Goal: Navigation & Orientation: Find specific page/section

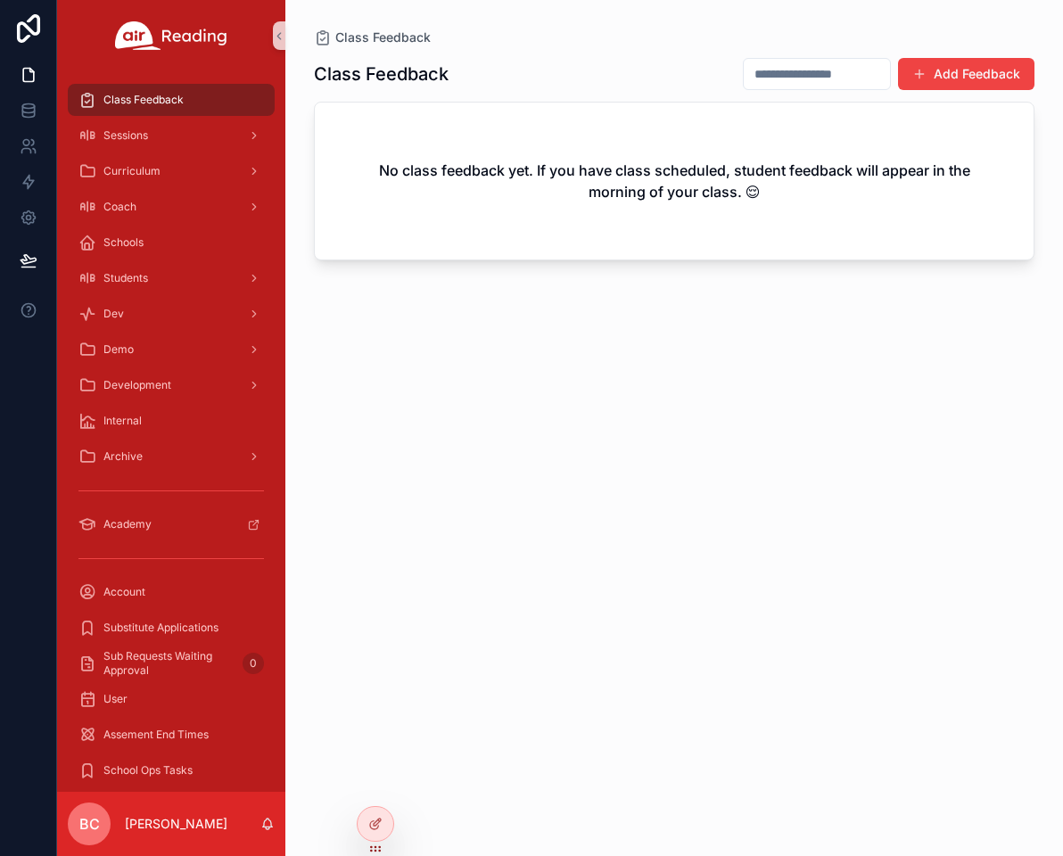
click at [512, 535] on div "Class Feedback Add Feedback No class feedback yet. If you have class scheduled,…" at bounding box center [674, 440] width 721 height 788
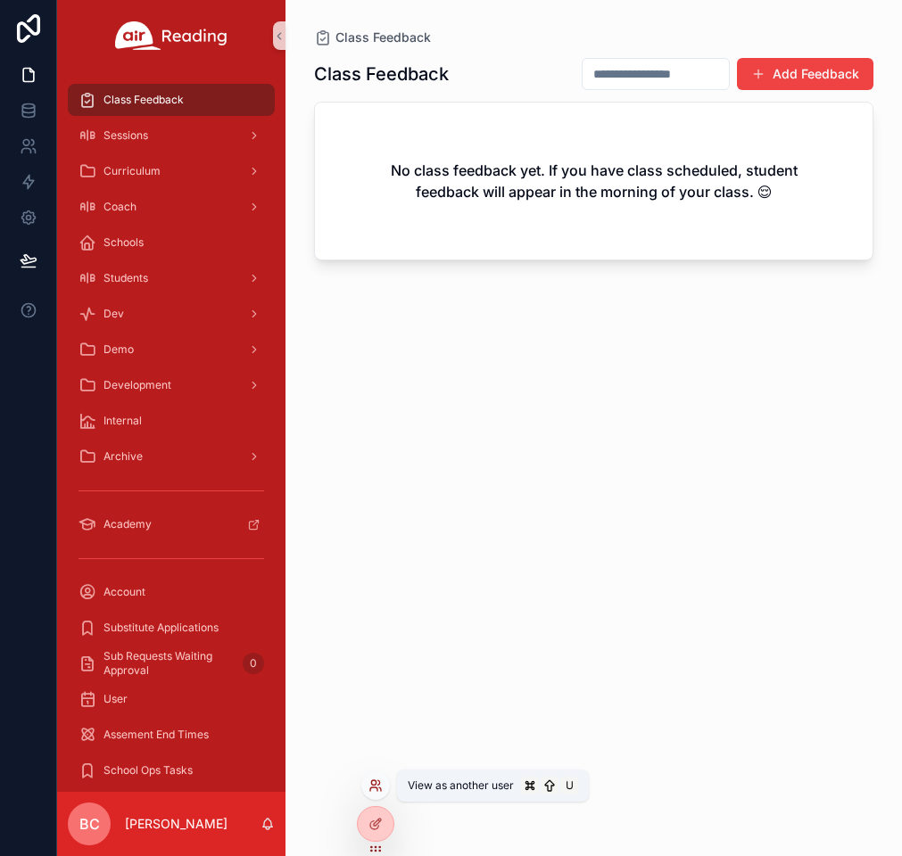
click at [375, 785] on icon at bounding box center [373, 782] width 4 height 4
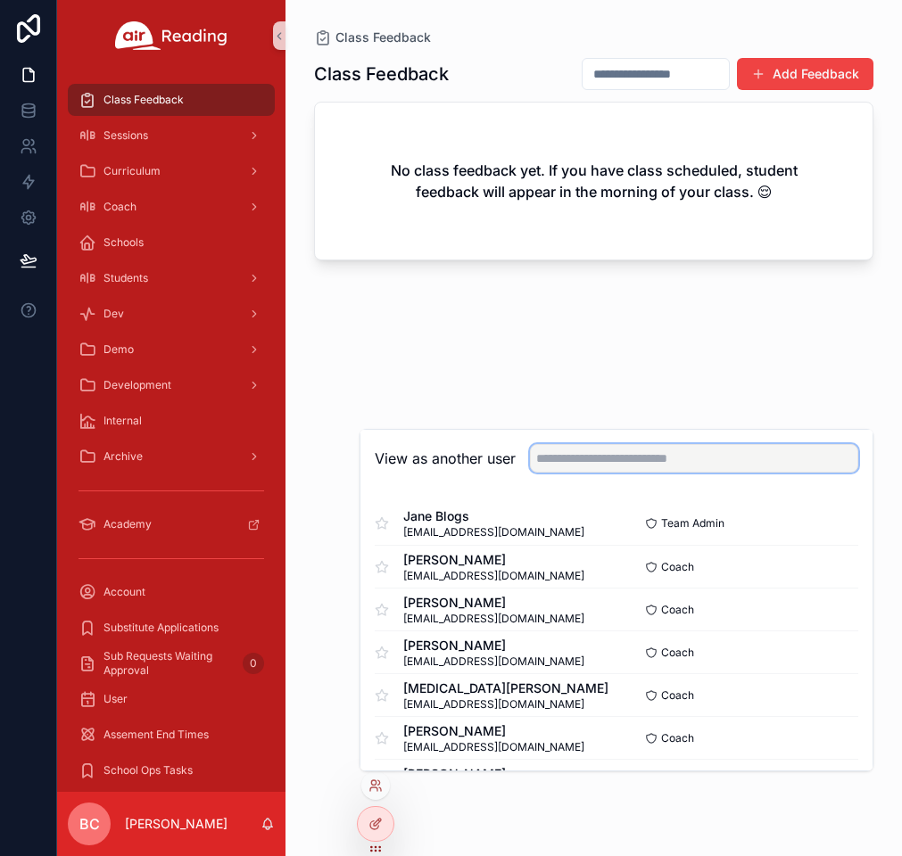
click at [576, 460] on input "text" at bounding box center [694, 458] width 328 height 29
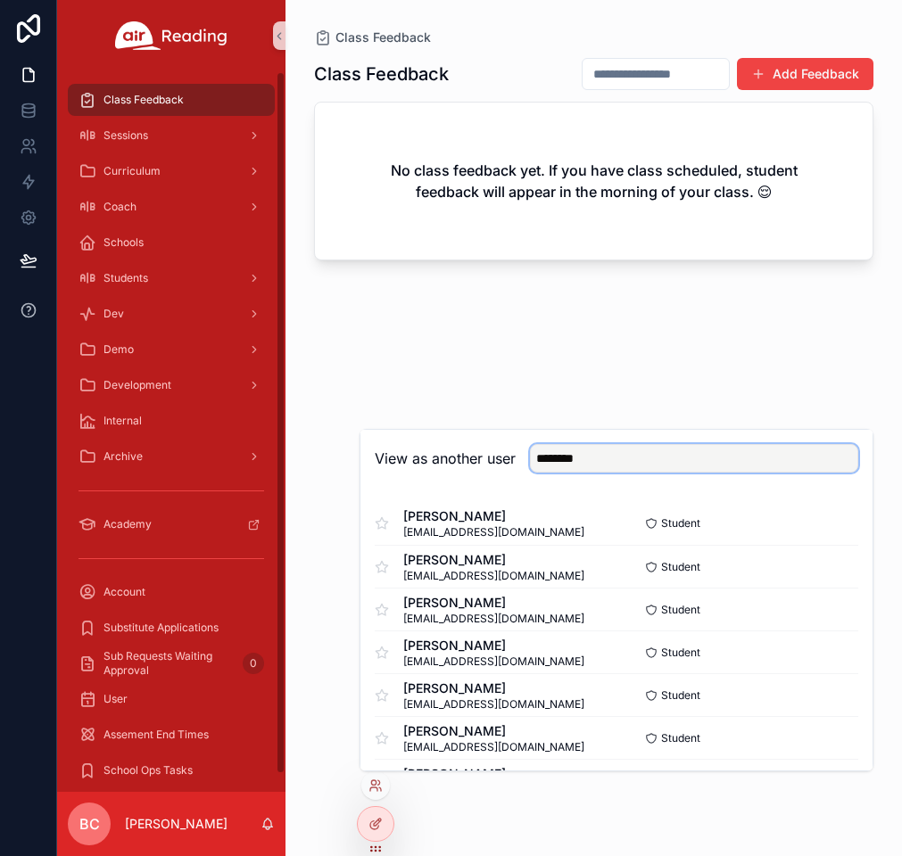
type input "********"
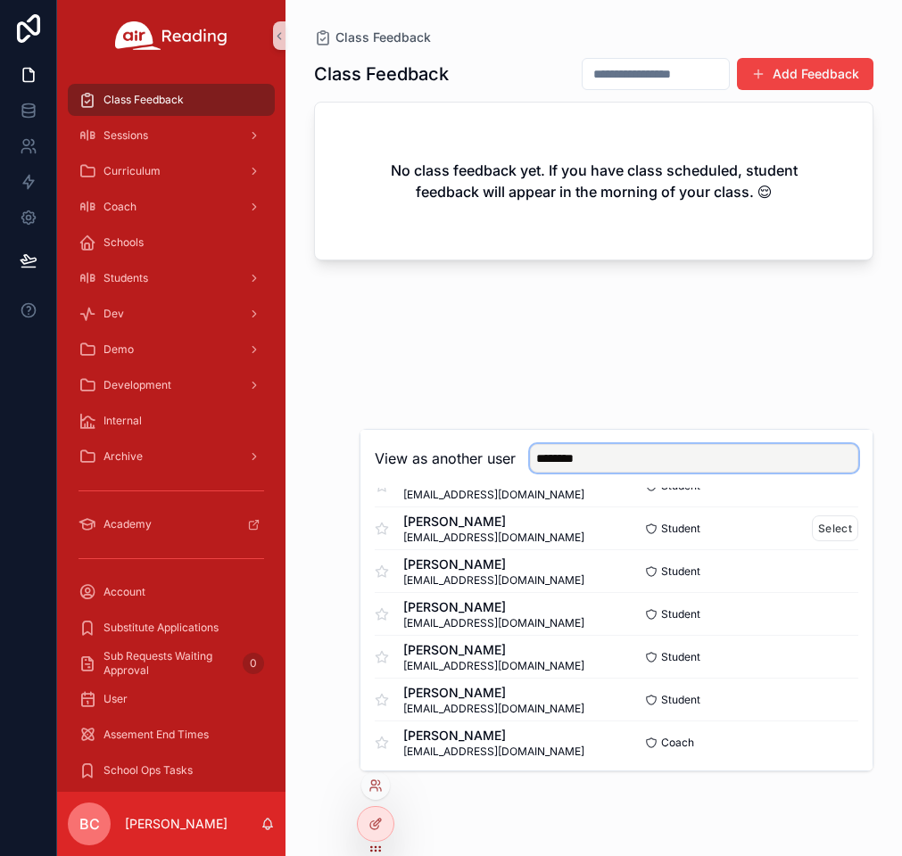
scroll to position [88, 0]
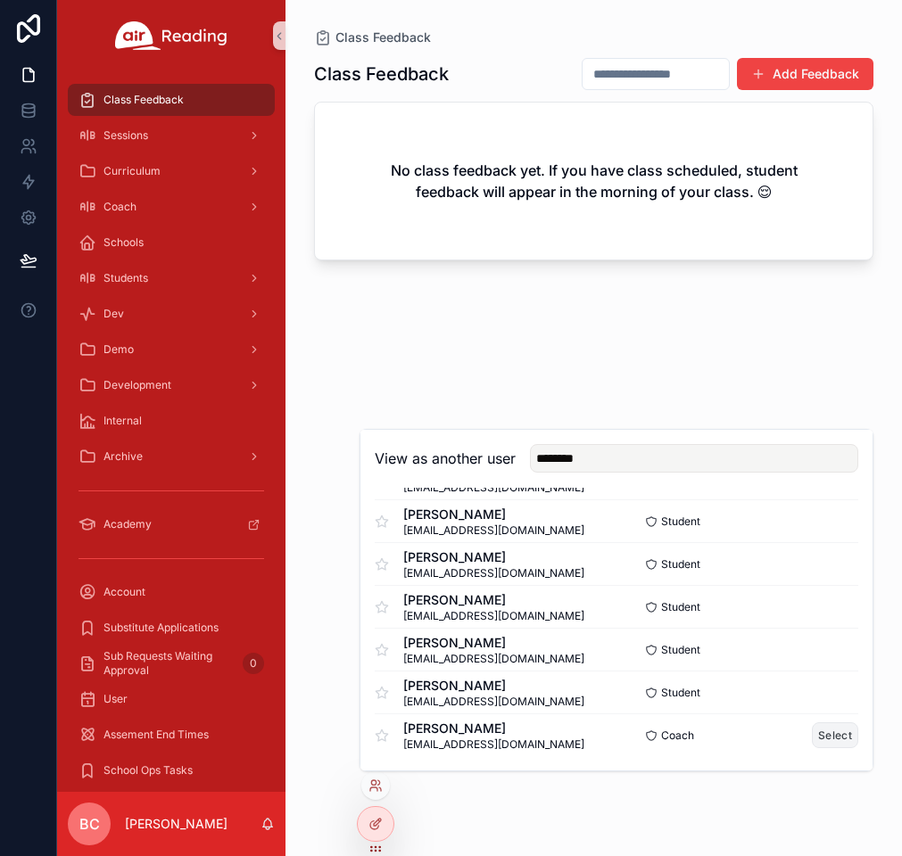
click at [831, 734] on button "Select" at bounding box center [835, 735] width 46 height 26
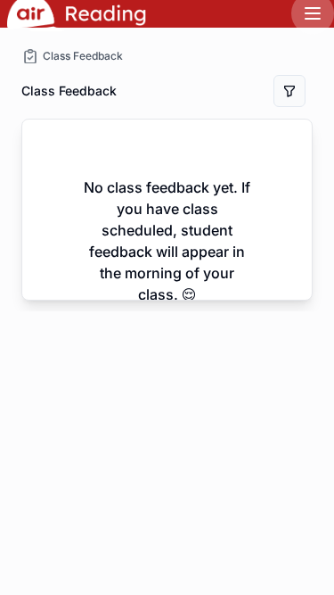
click at [315, 13] on icon at bounding box center [313, 13] width 14 height 0
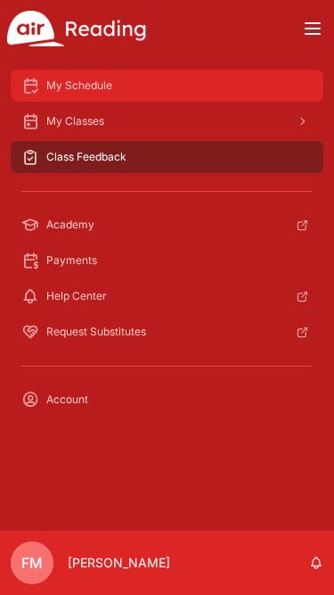
click at [70, 90] on span "My Schedule" at bounding box center [79, 85] width 66 height 14
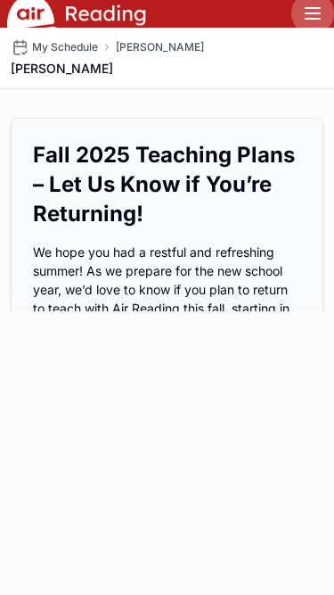
click at [312, 15] on icon at bounding box center [312, 13] width 21 height 21
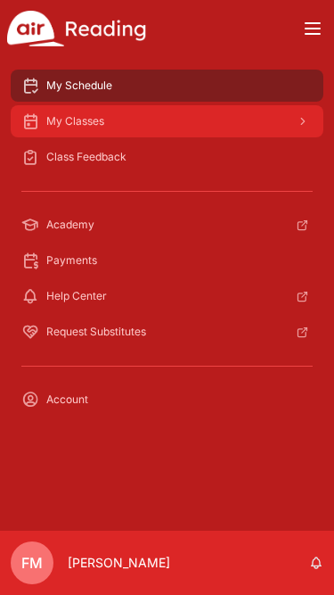
click at [150, 128] on div "My Classes" at bounding box center [167, 121] width 292 height 29
